Goal: Check status: Check status

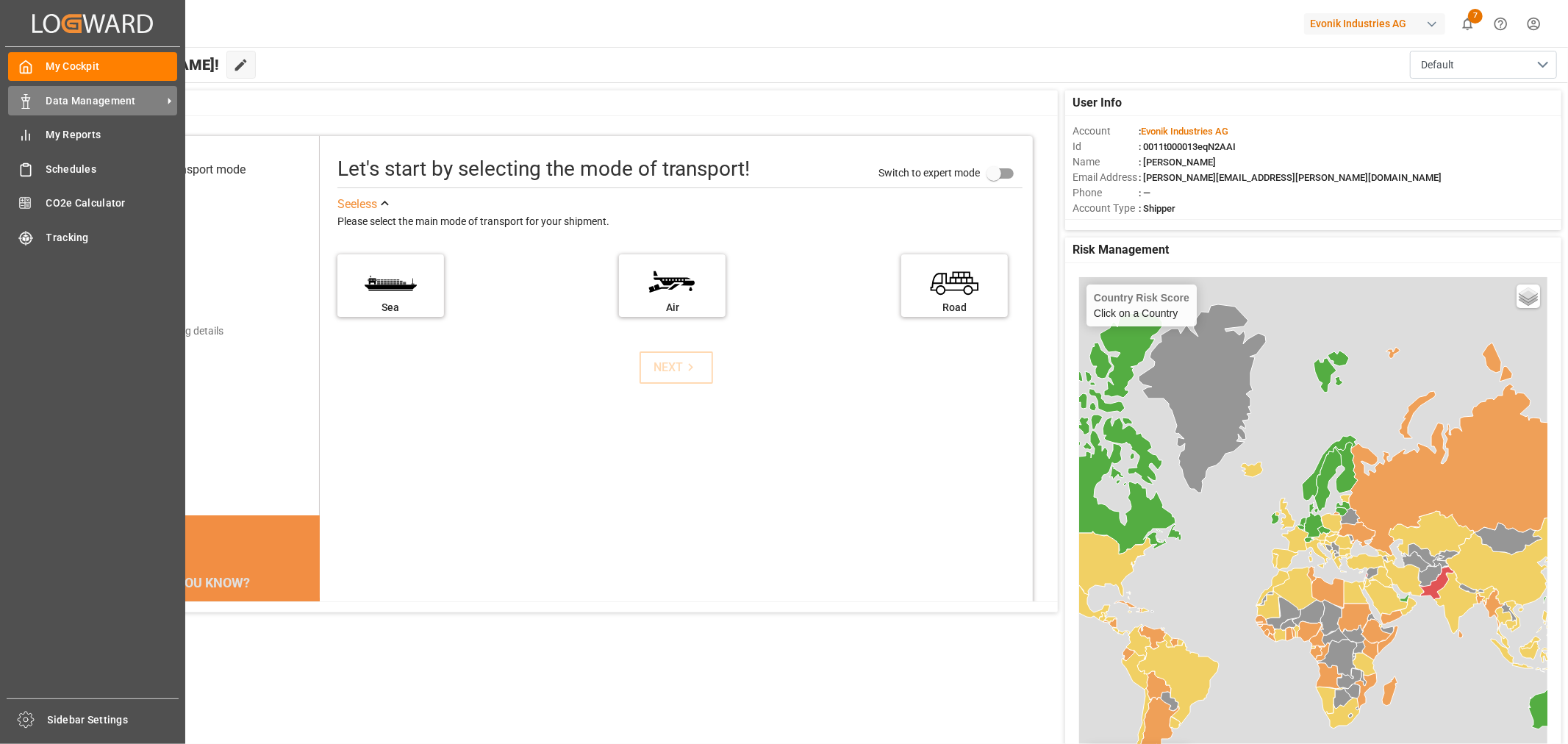
click at [99, 96] on span "Data Management" at bounding box center [104, 101] width 116 height 15
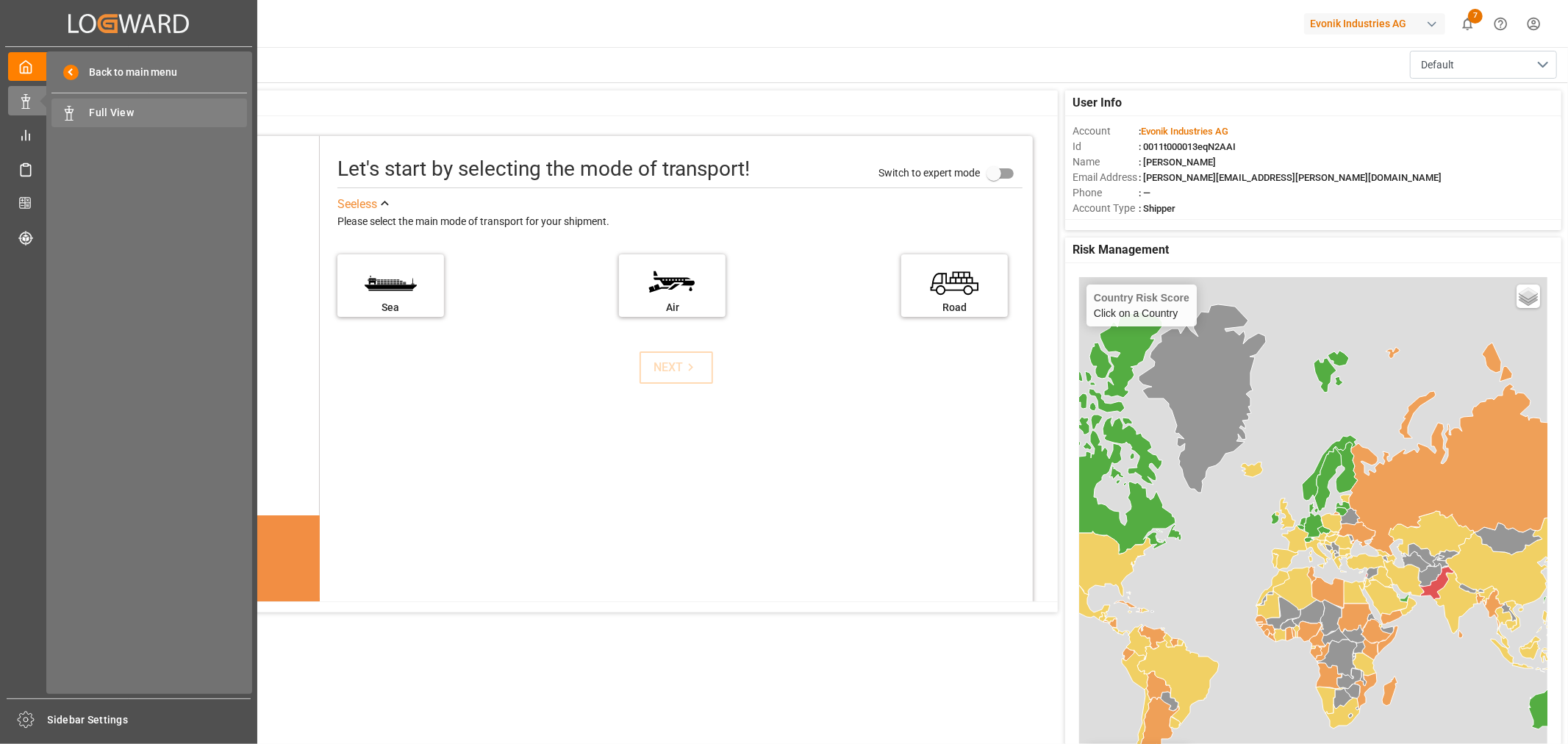
click at [113, 109] on span "Full View" at bounding box center [169, 113] width 158 height 15
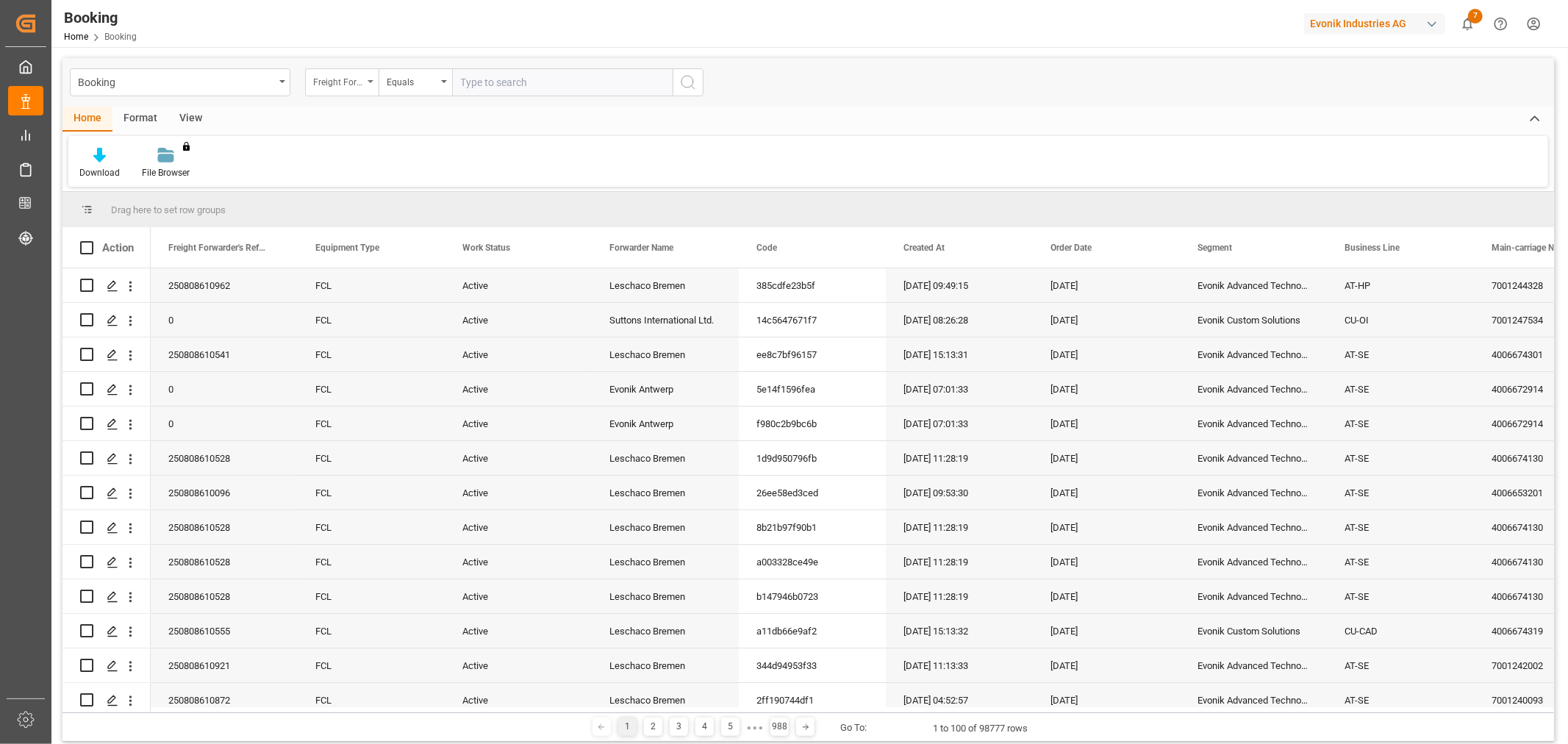
click at [375, 81] on div "Freight Forwarder's Reference No." at bounding box center [342, 81] width 74 height 28
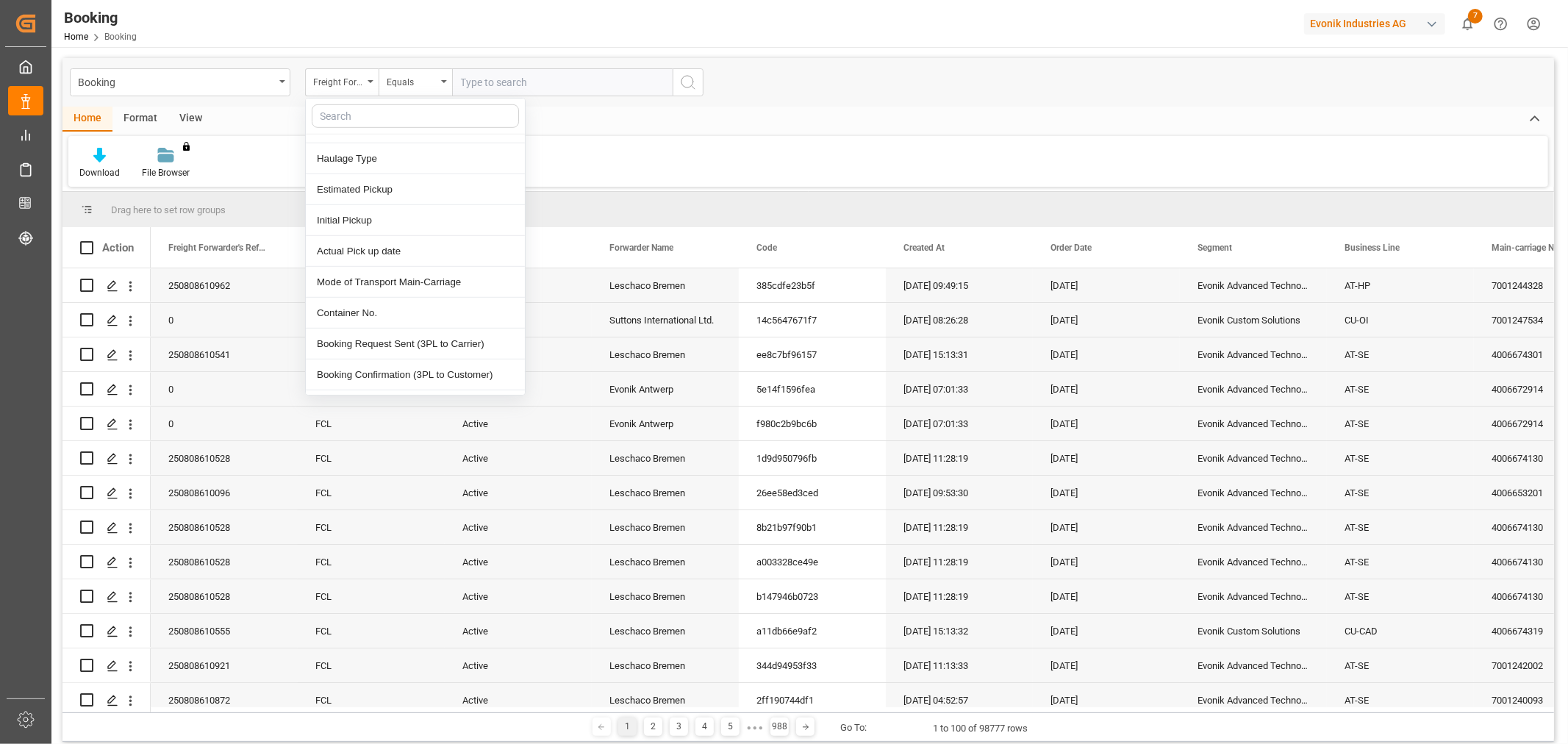
scroll to position [816, 0]
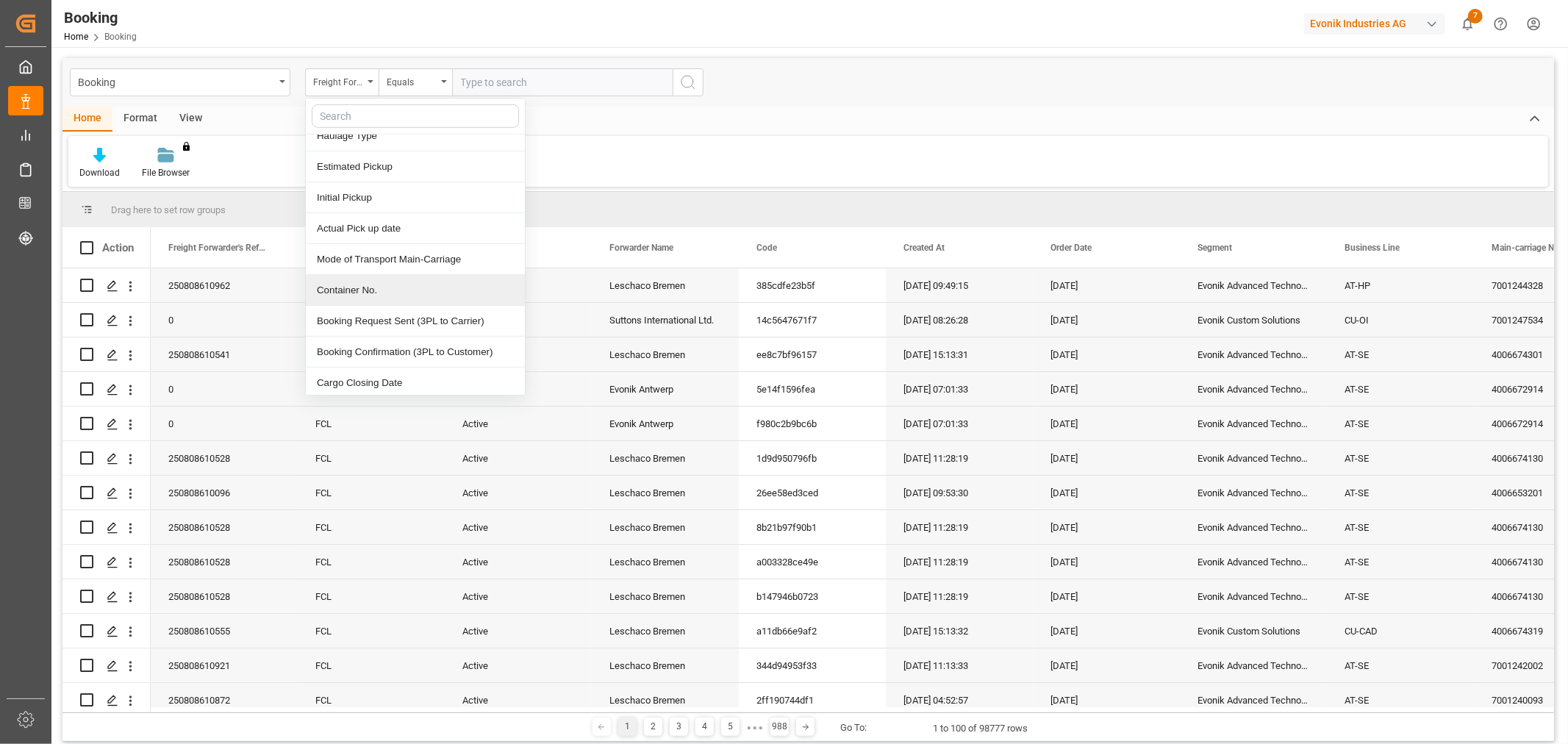
click at [382, 292] on div "Container No." at bounding box center [415, 290] width 219 height 31
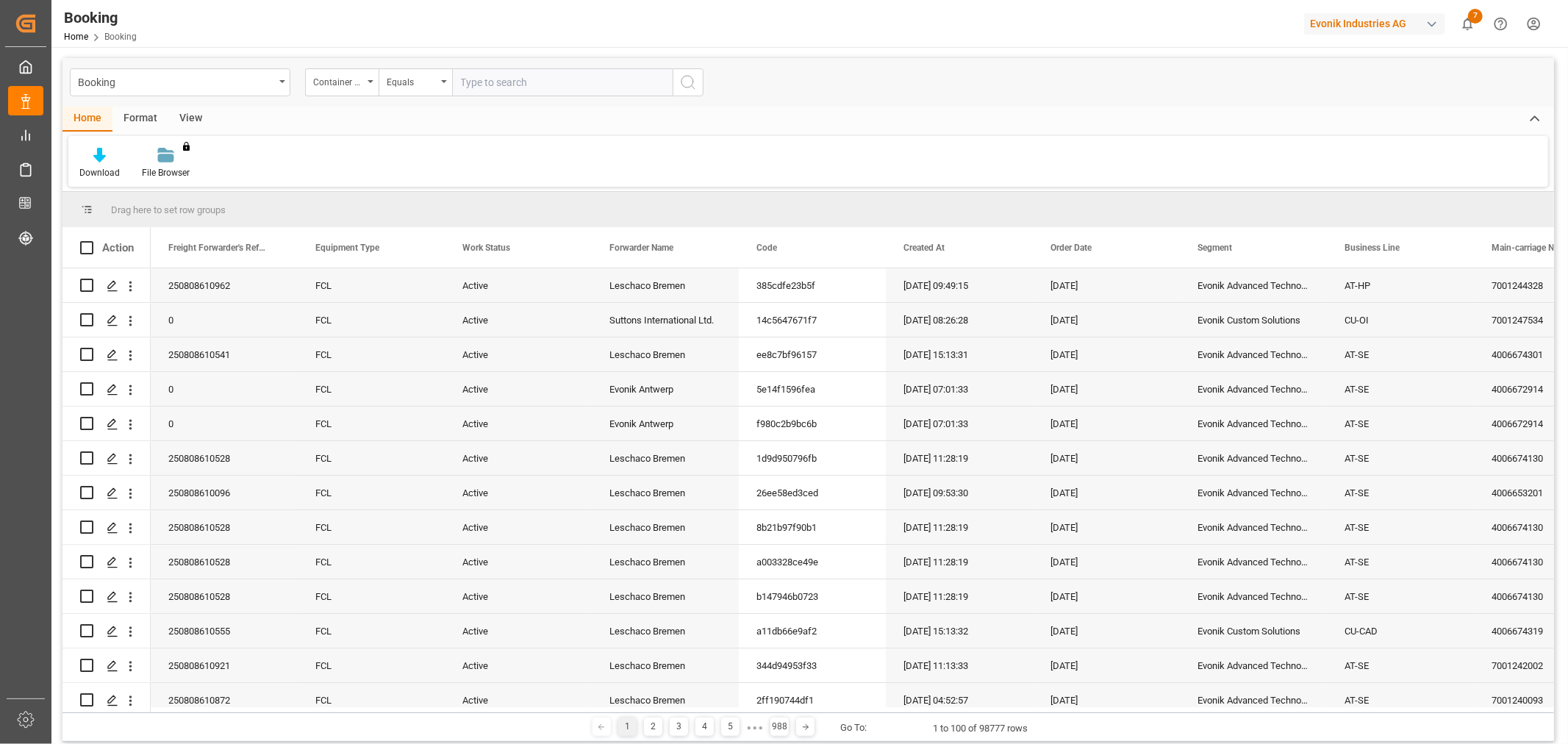
click at [507, 72] on input "text" at bounding box center [562, 81] width 221 height 28
type input "MRKU9792392"
click at [690, 81] on icon "search button" at bounding box center [688, 82] width 18 height 18
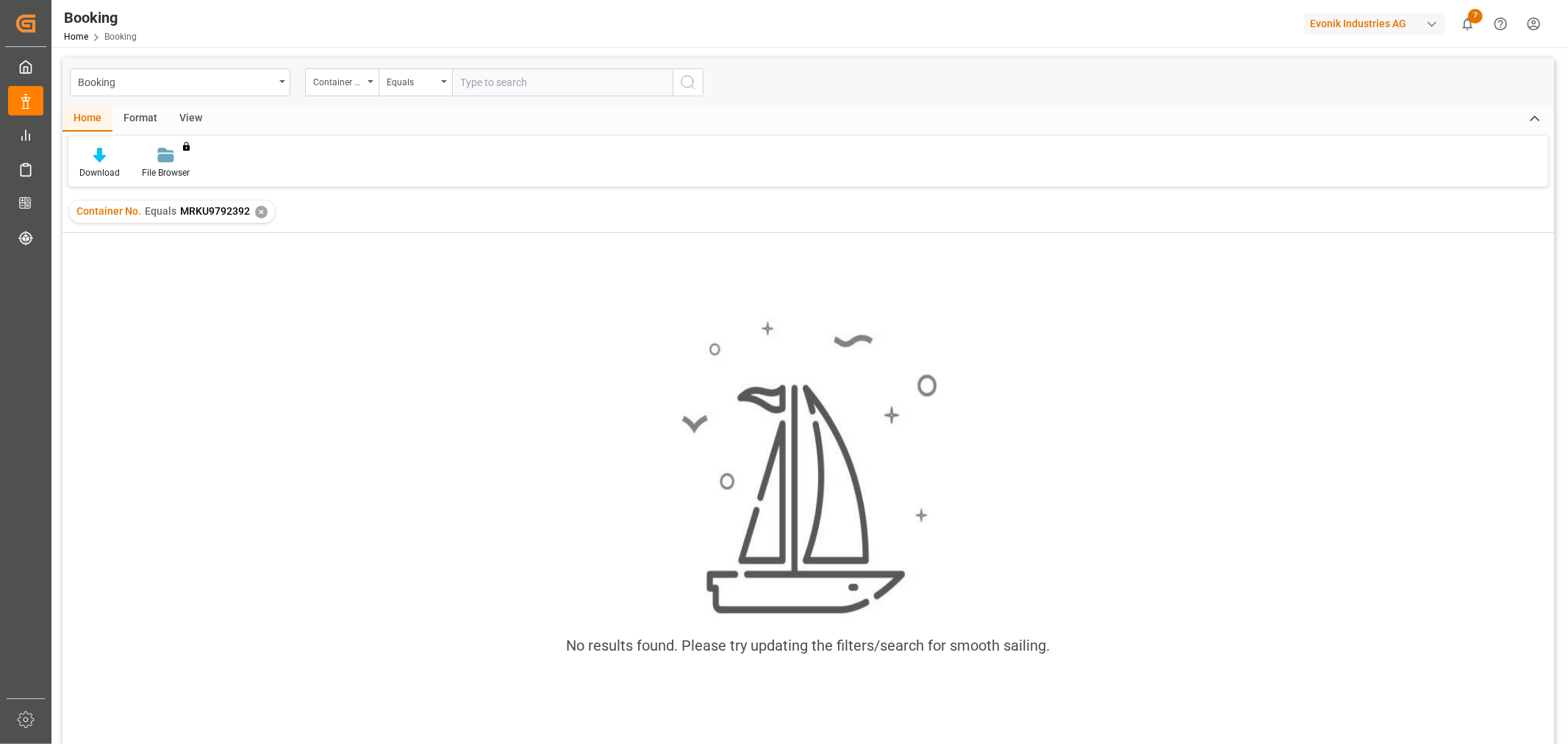
click at [257, 209] on div "✕" at bounding box center [261, 212] width 13 height 13
